Goal: Browse casually

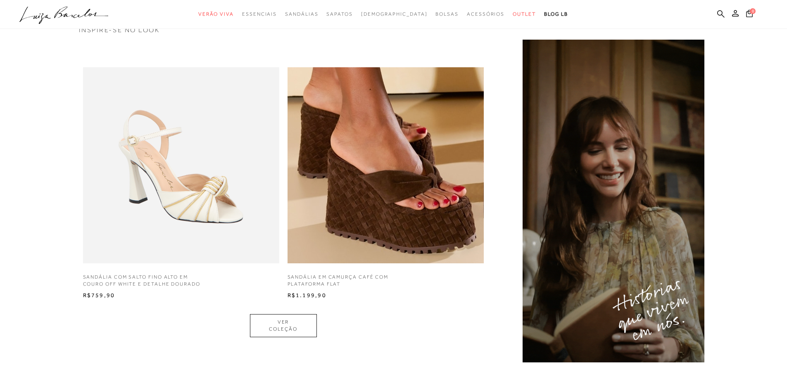
scroll to position [413, 0]
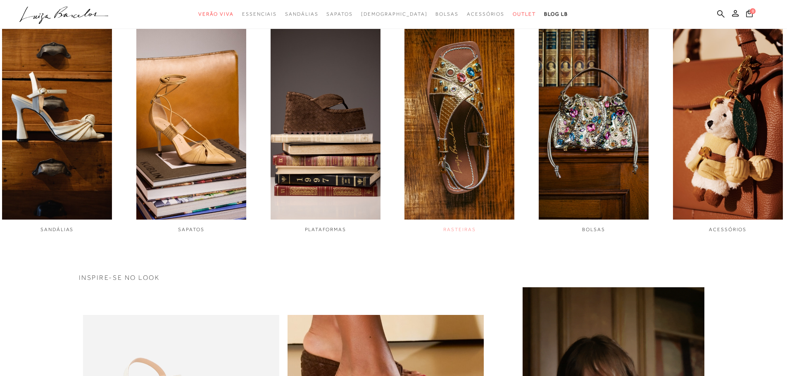
click at [446, 130] on img "4 / 6" at bounding box center [459, 117] width 110 height 206
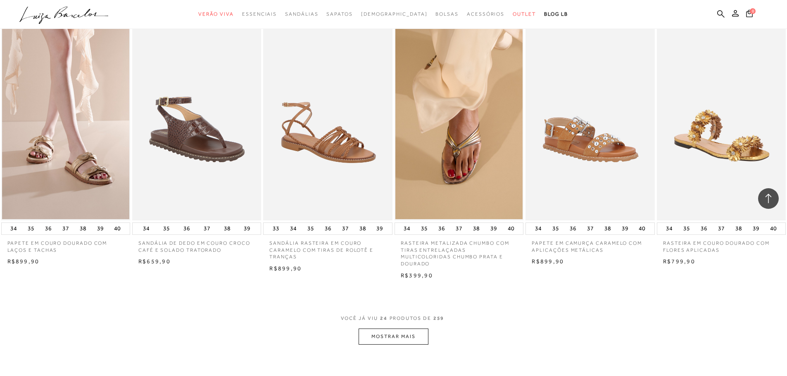
scroll to position [908, 0]
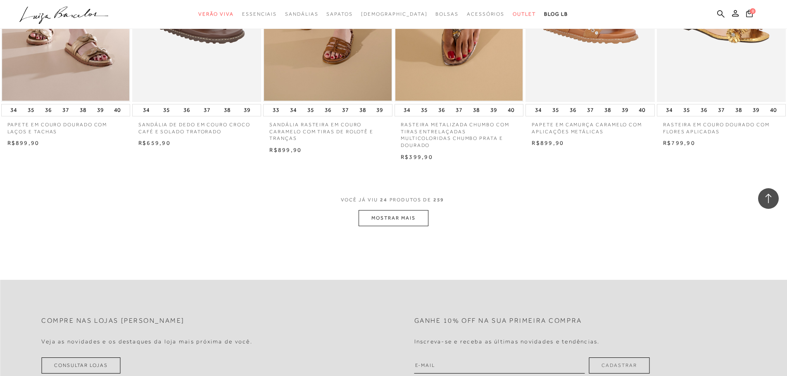
click at [391, 217] on button "MOSTRAR MAIS" at bounding box center [392, 218] width 69 height 16
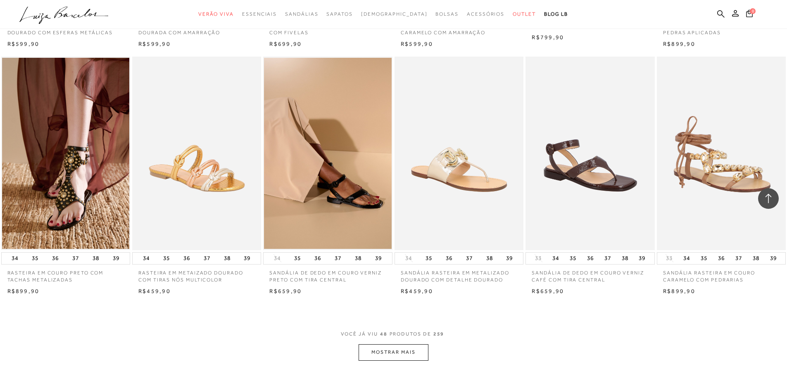
scroll to position [1858, 0]
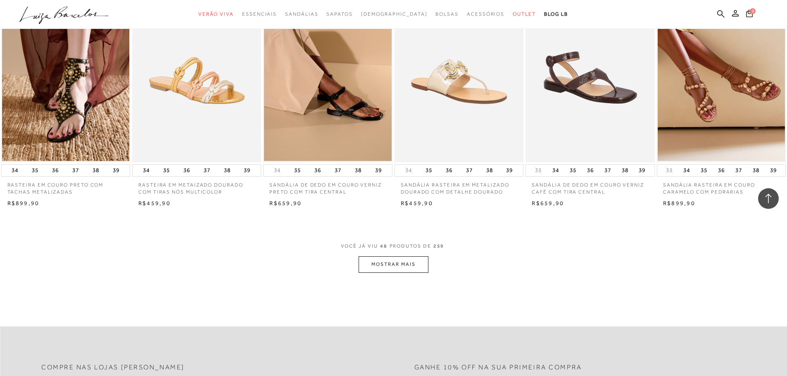
click at [404, 262] on button "MOSTRAR MAIS" at bounding box center [392, 264] width 69 height 16
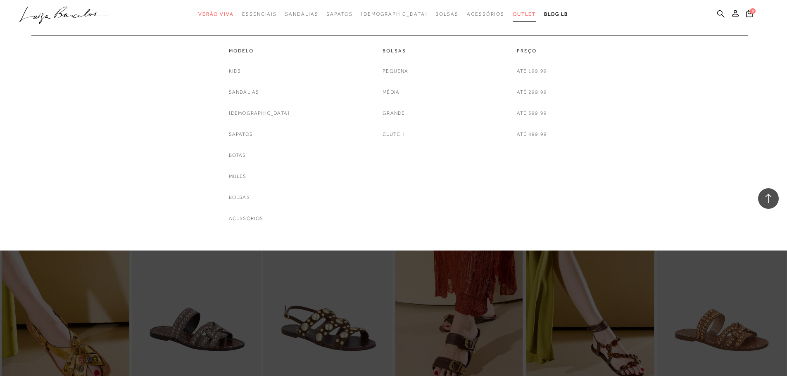
click at [512, 15] on span "Outlet" at bounding box center [523, 14] width 23 height 6
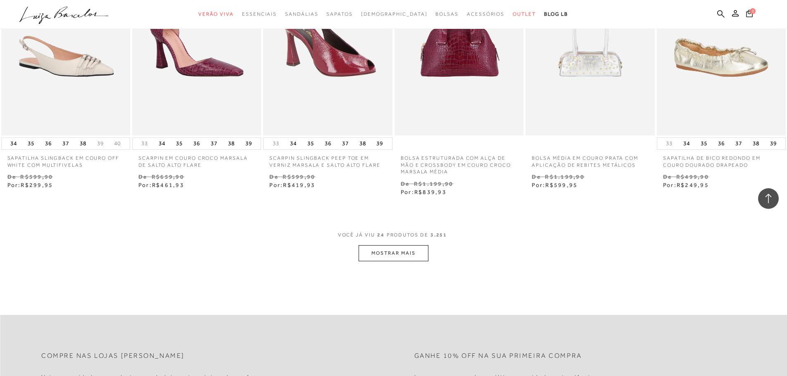
scroll to position [1032, 0]
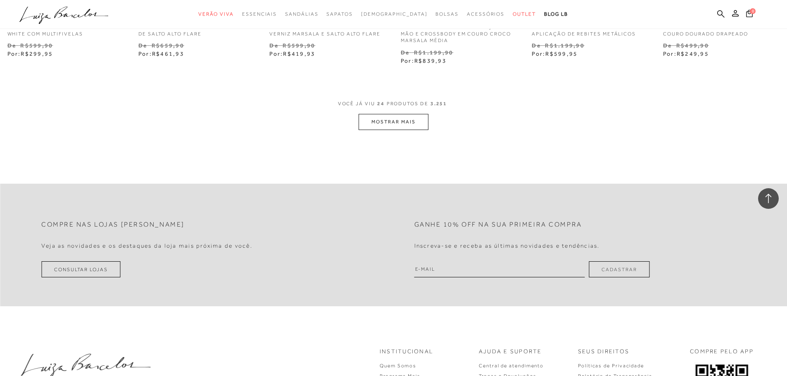
click at [413, 122] on button "MOSTRAR MAIS" at bounding box center [392, 122] width 69 height 16
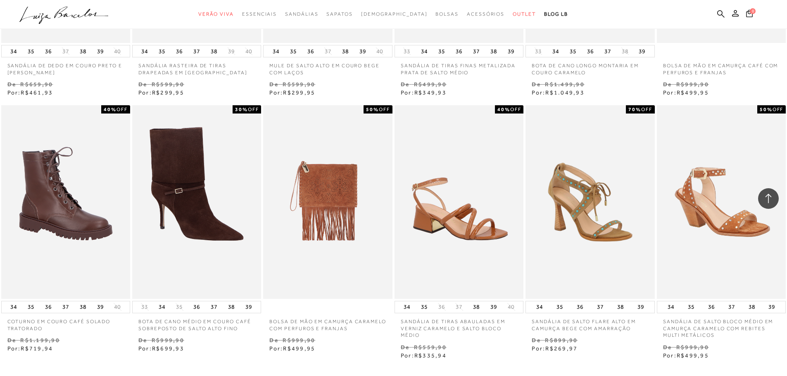
scroll to position [1941, 0]
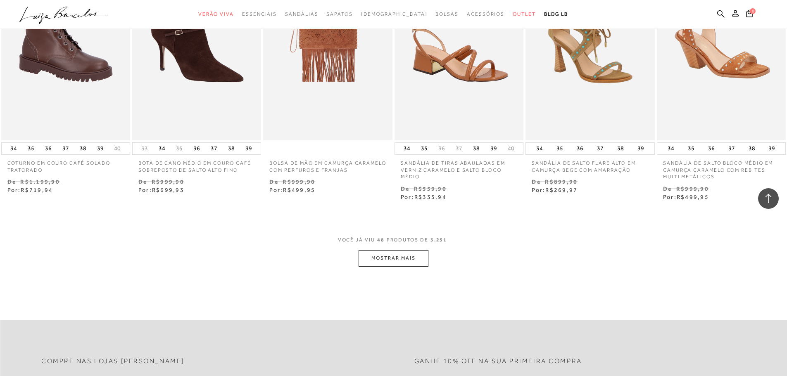
click at [403, 255] on button "MOSTRAR MAIS" at bounding box center [392, 258] width 69 height 16
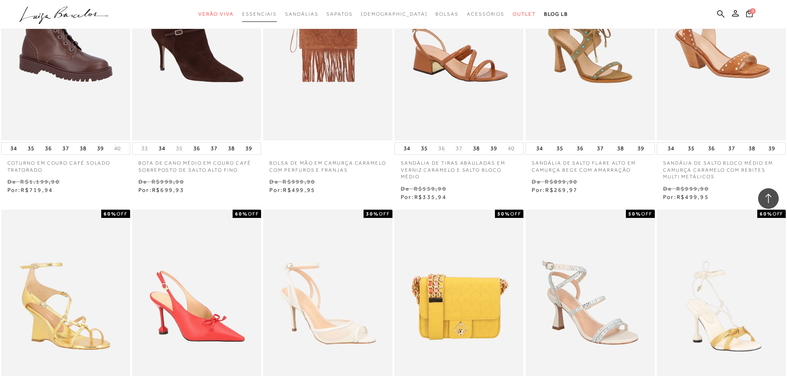
drag, startPoint x: 267, startPoint y: 10, endPoint x: 275, endPoint y: 17, distance: 10.9
click at [267, 10] on link "Essenciais" at bounding box center [259, 14] width 35 height 15
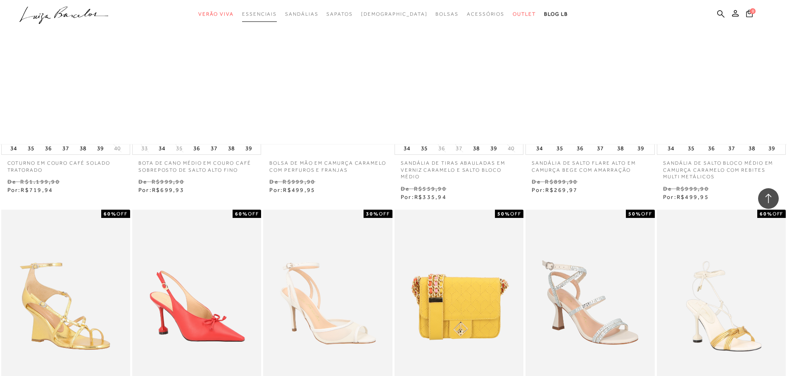
click at [275, 17] on link "Essenciais" at bounding box center [259, 14] width 35 height 15
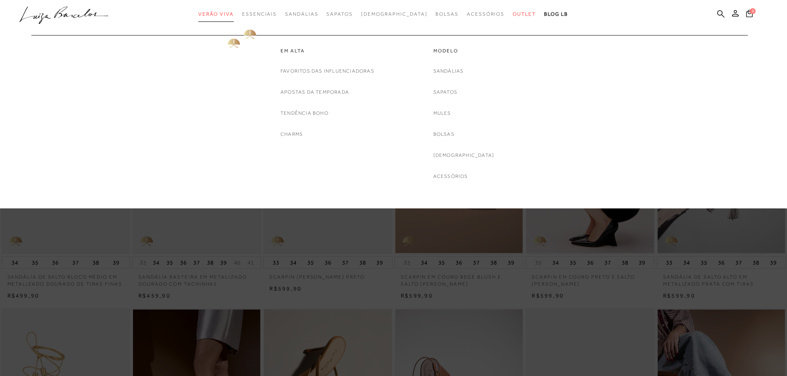
click at [234, 15] on span "Verão Viva" at bounding box center [216, 14] width 36 height 6
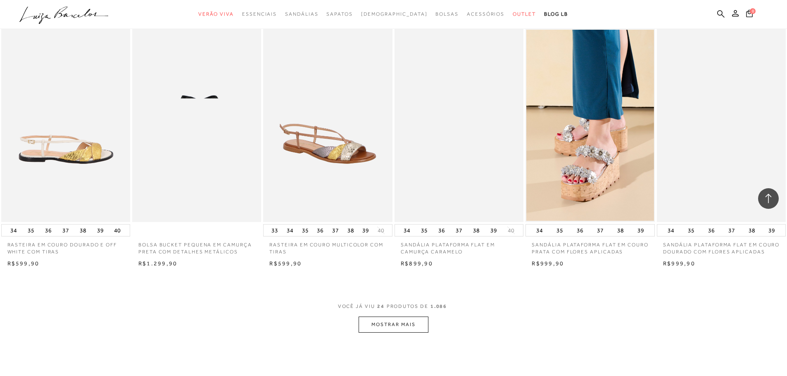
scroll to position [908, 0]
